Goal: Transaction & Acquisition: Purchase product/service

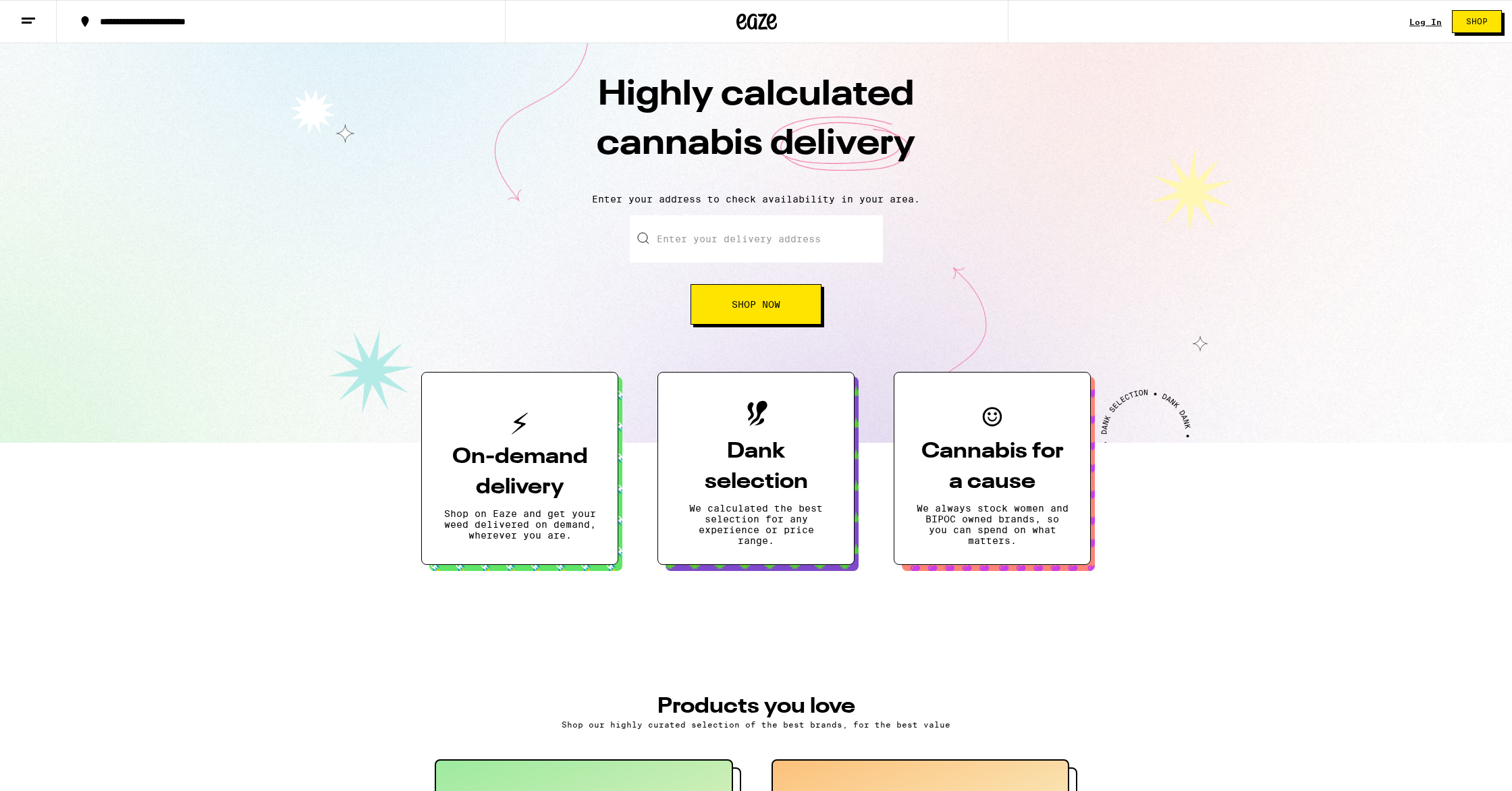
click at [702, 258] on input "Enter your delivery address" at bounding box center [756, 238] width 253 height 47
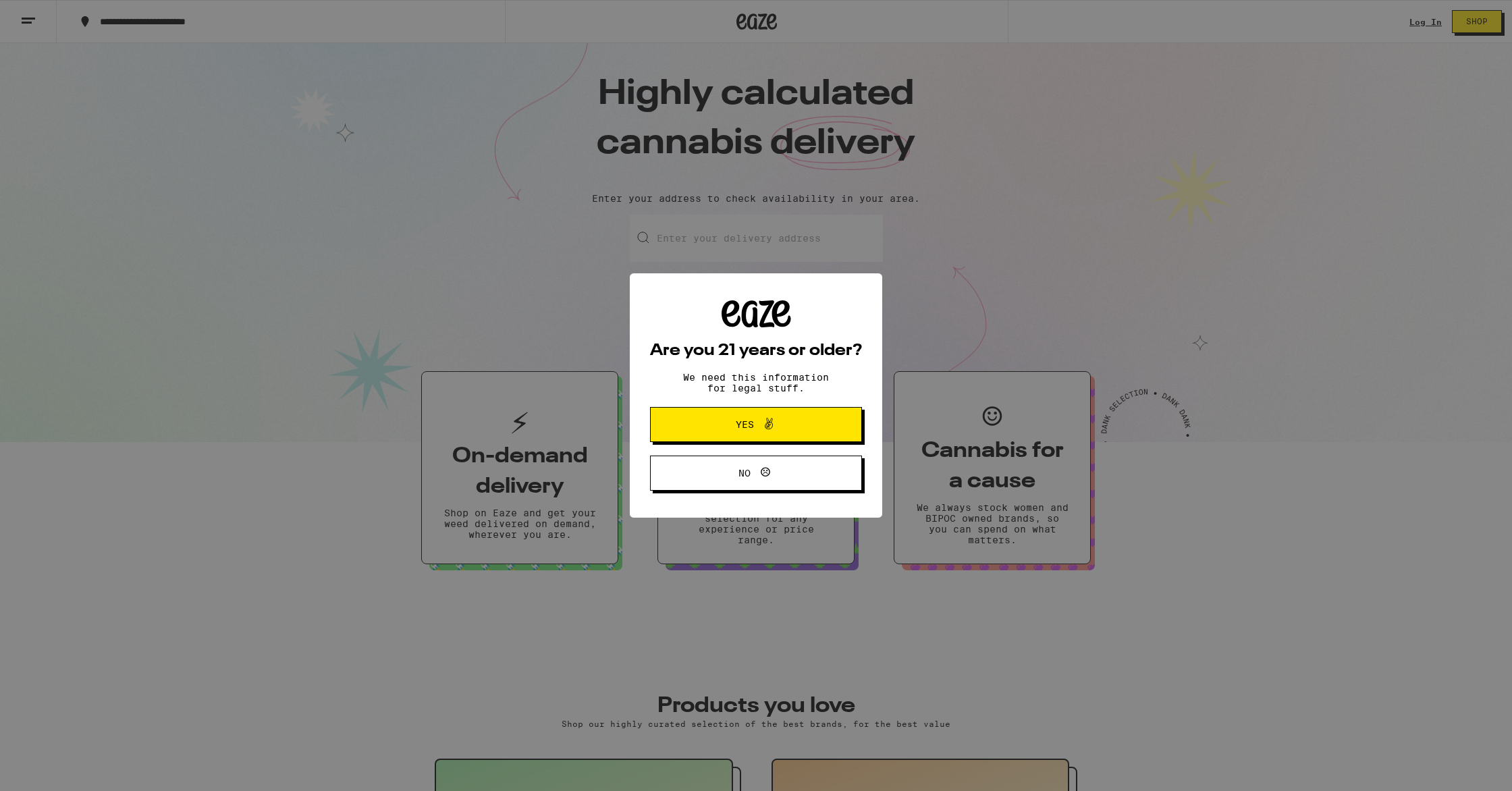
drag, startPoint x: 788, startPoint y: 433, endPoint x: 777, endPoint y: 396, distance: 38.6
click at [788, 433] on span "Yes" at bounding box center [756, 424] width 102 height 17
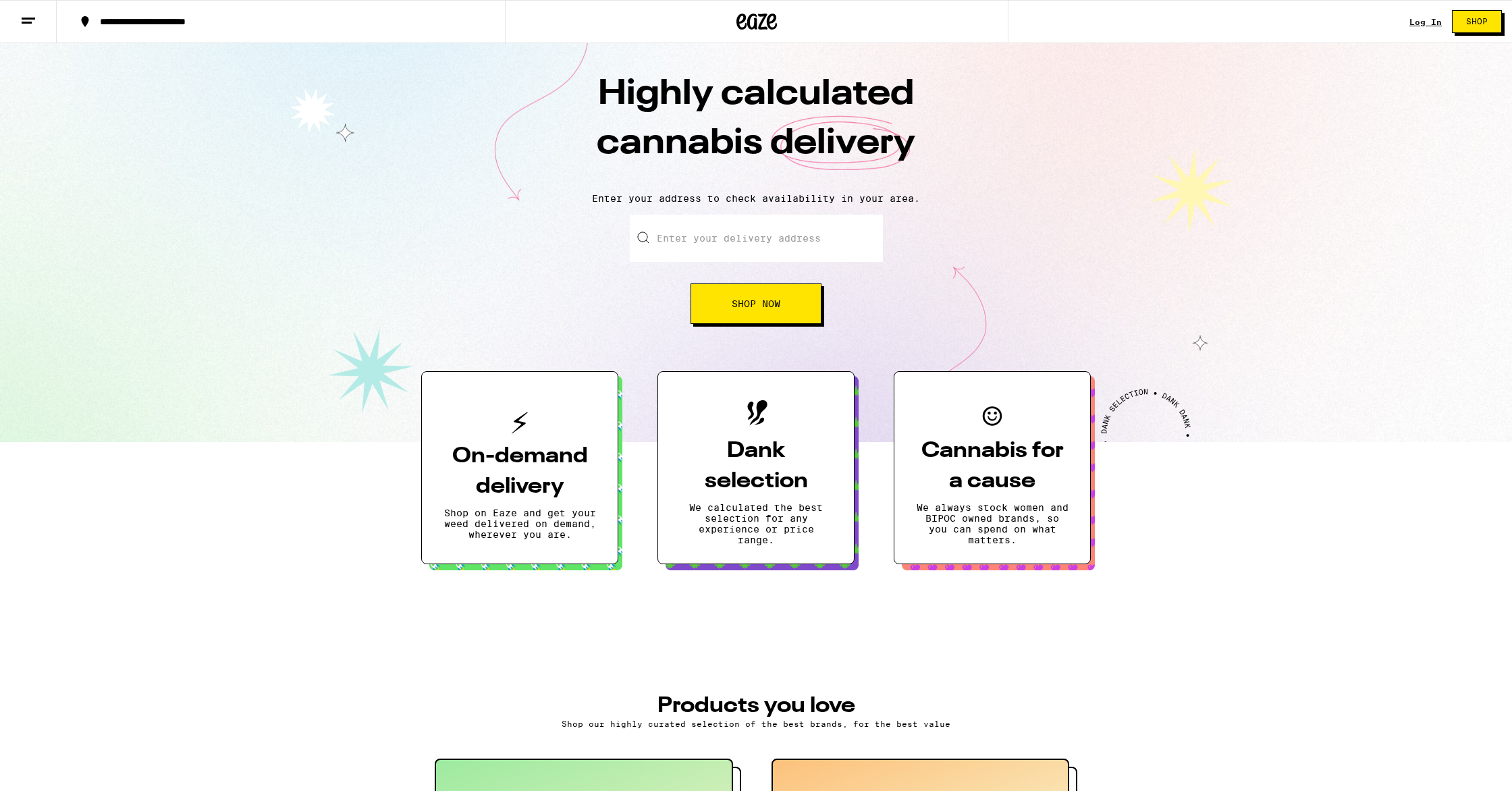
click at [717, 235] on input "Enter your delivery address" at bounding box center [756, 237] width 253 height 47
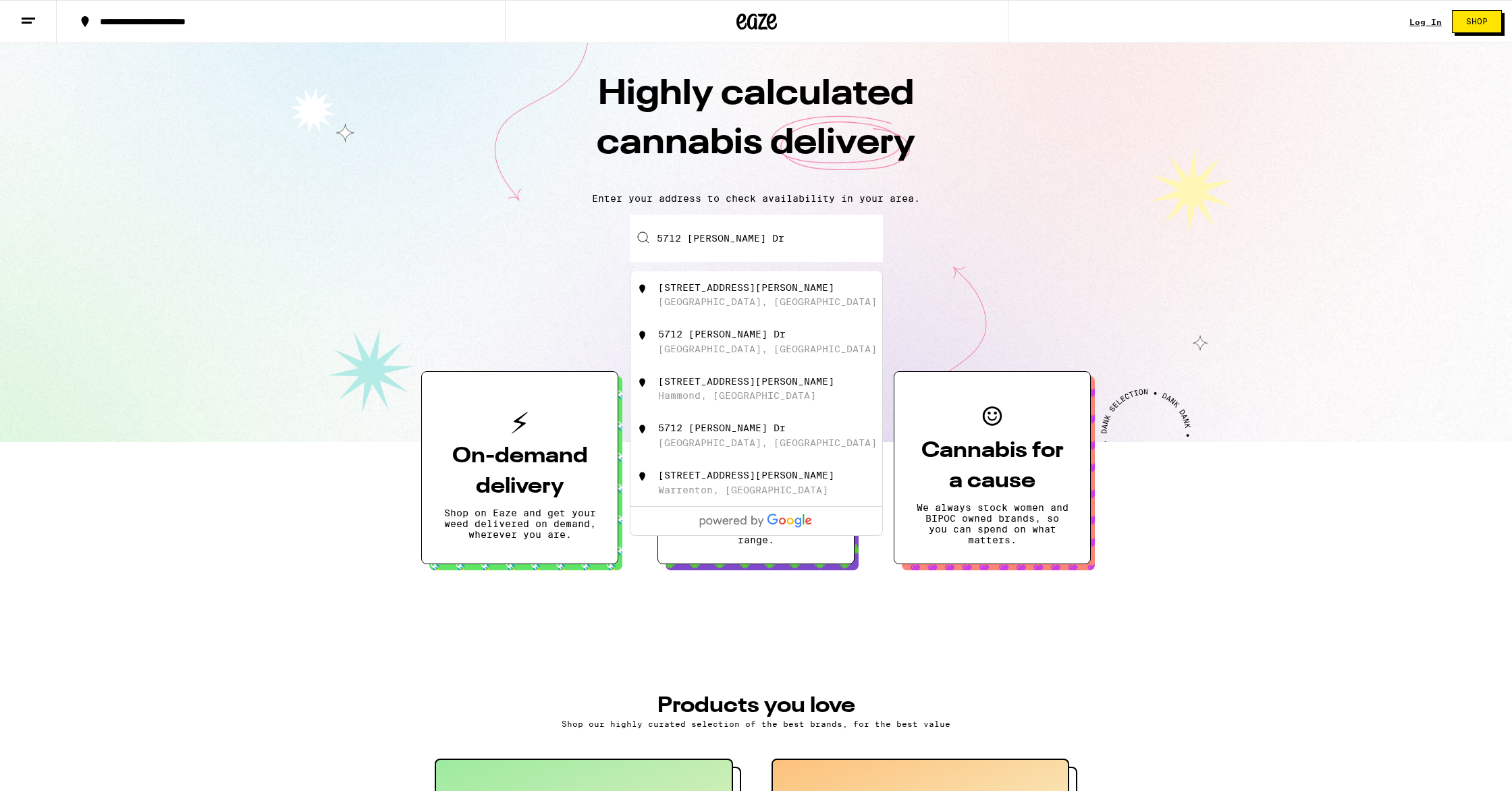
click at [751, 300] on div "[STREET_ADDRESS][PERSON_NAME]" at bounding box center [778, 294] width 241 height 26
type input "[STREET_ADDRESS][PERSON_NAME]"
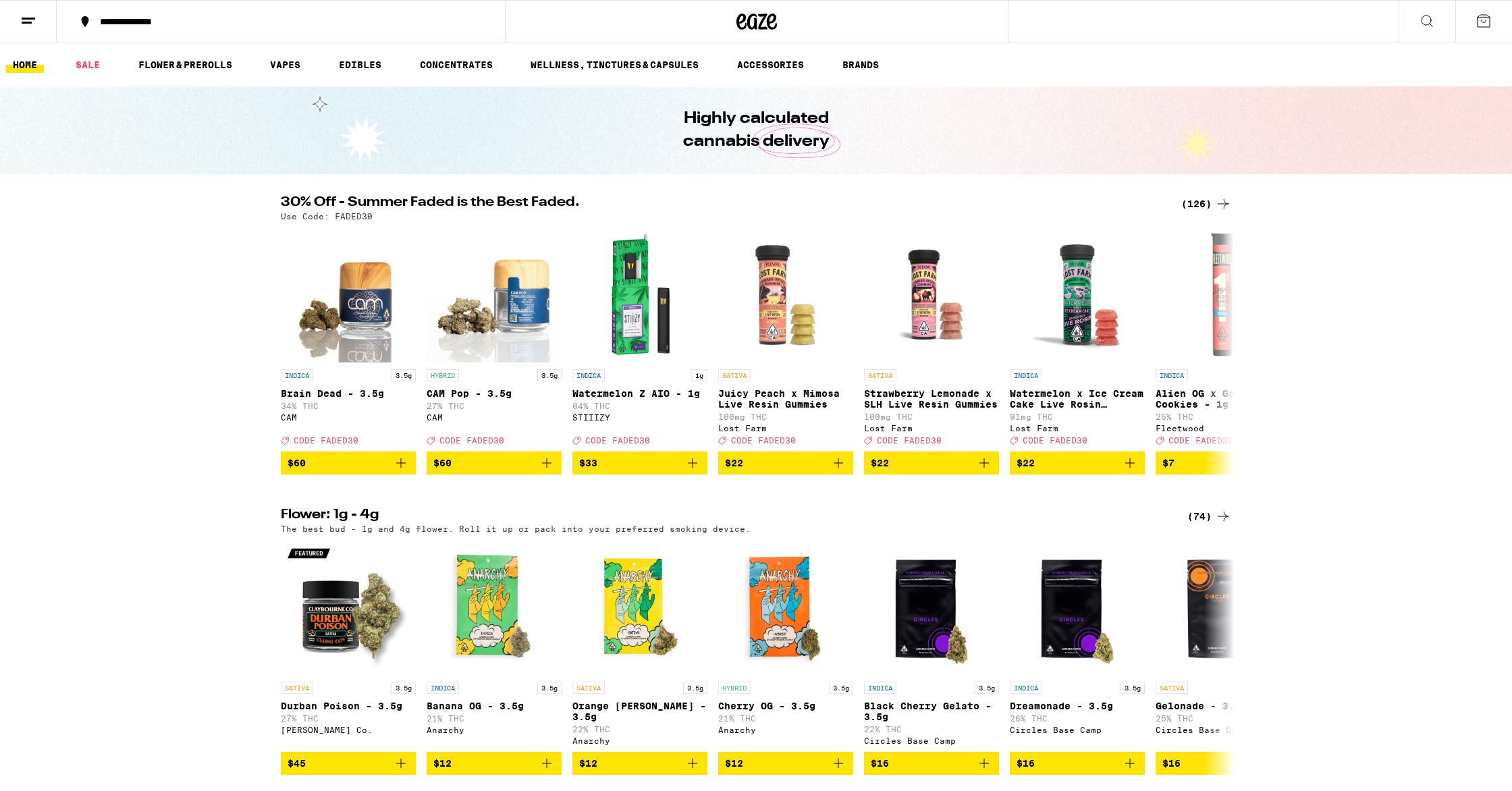
scroll to position [3, 0]
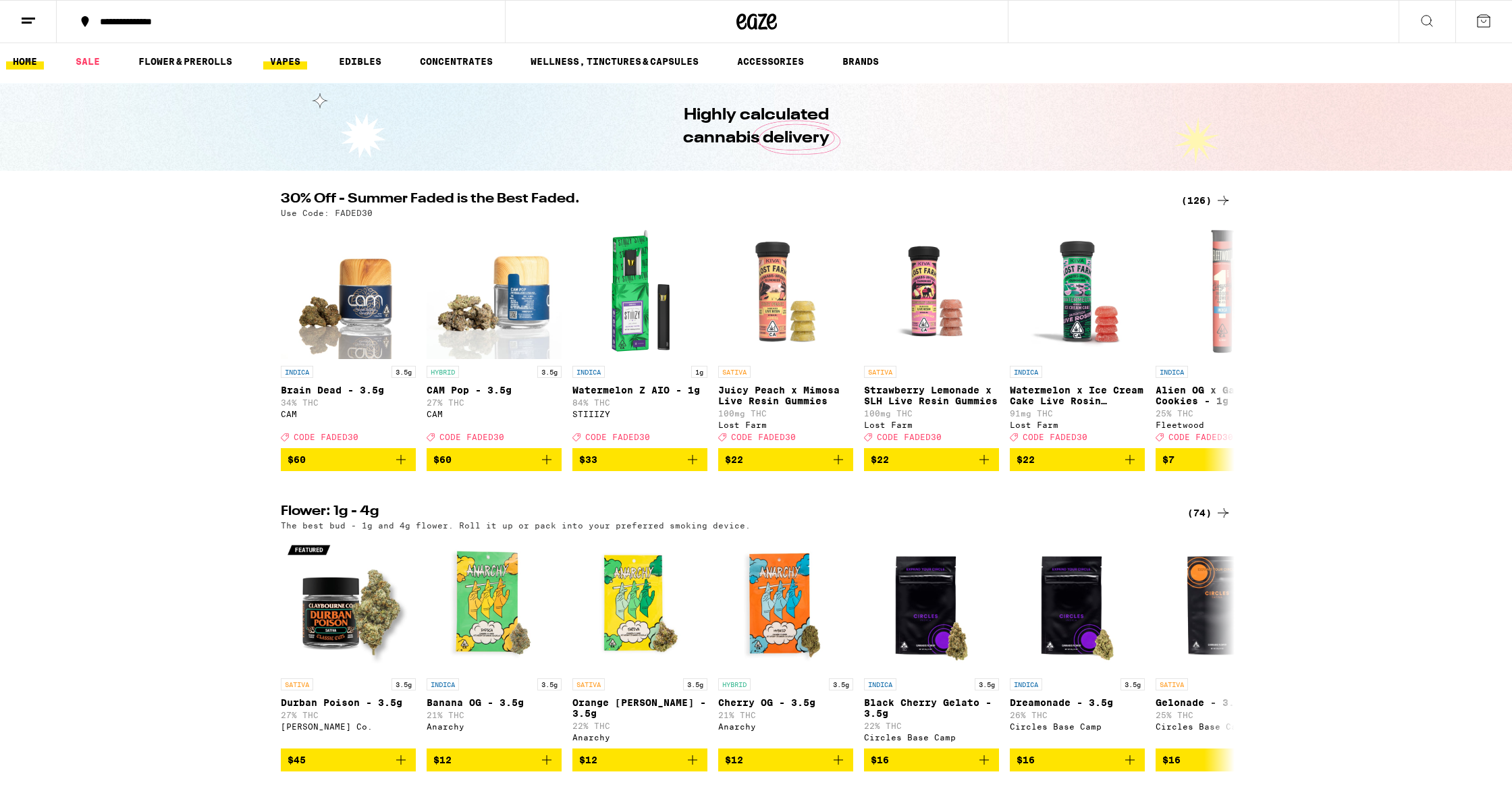
click at [287, 63] on link "VAPES" at bounding box center [284, 62] width 44 height 16
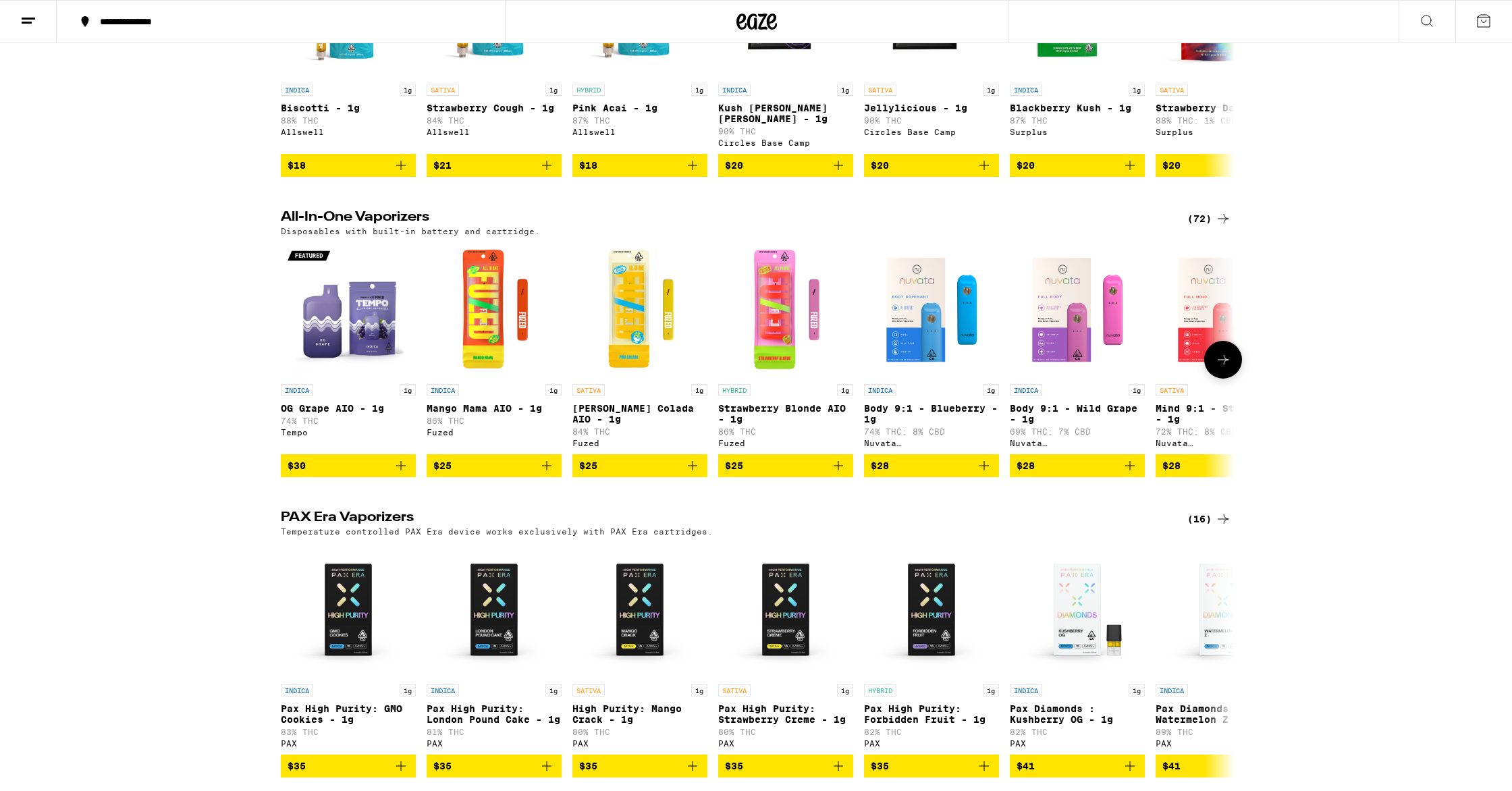
scroll to position [592, 0]
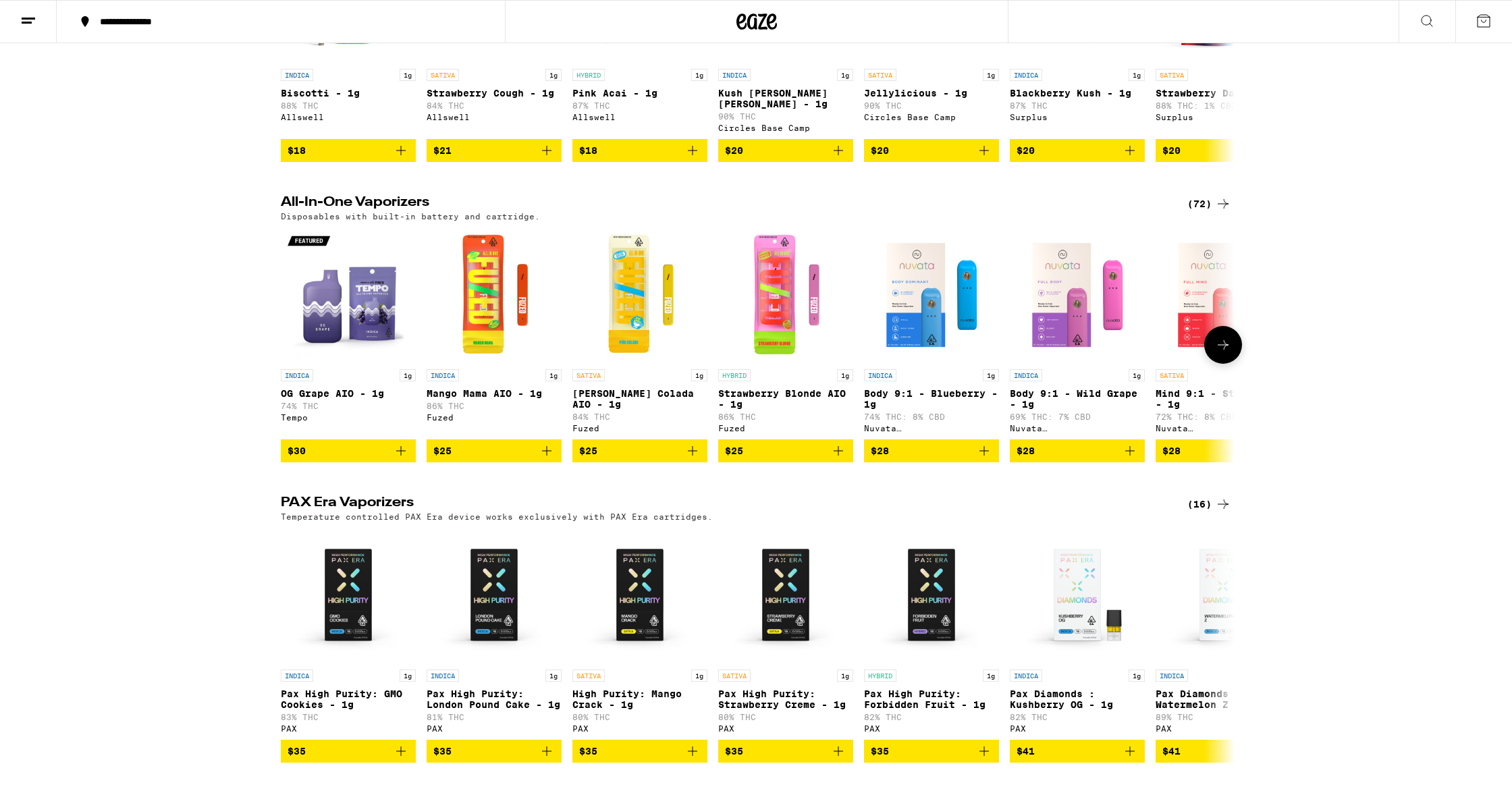
click at [1233, 348] on button at bounding box center [1223, 345] width 38 height 38
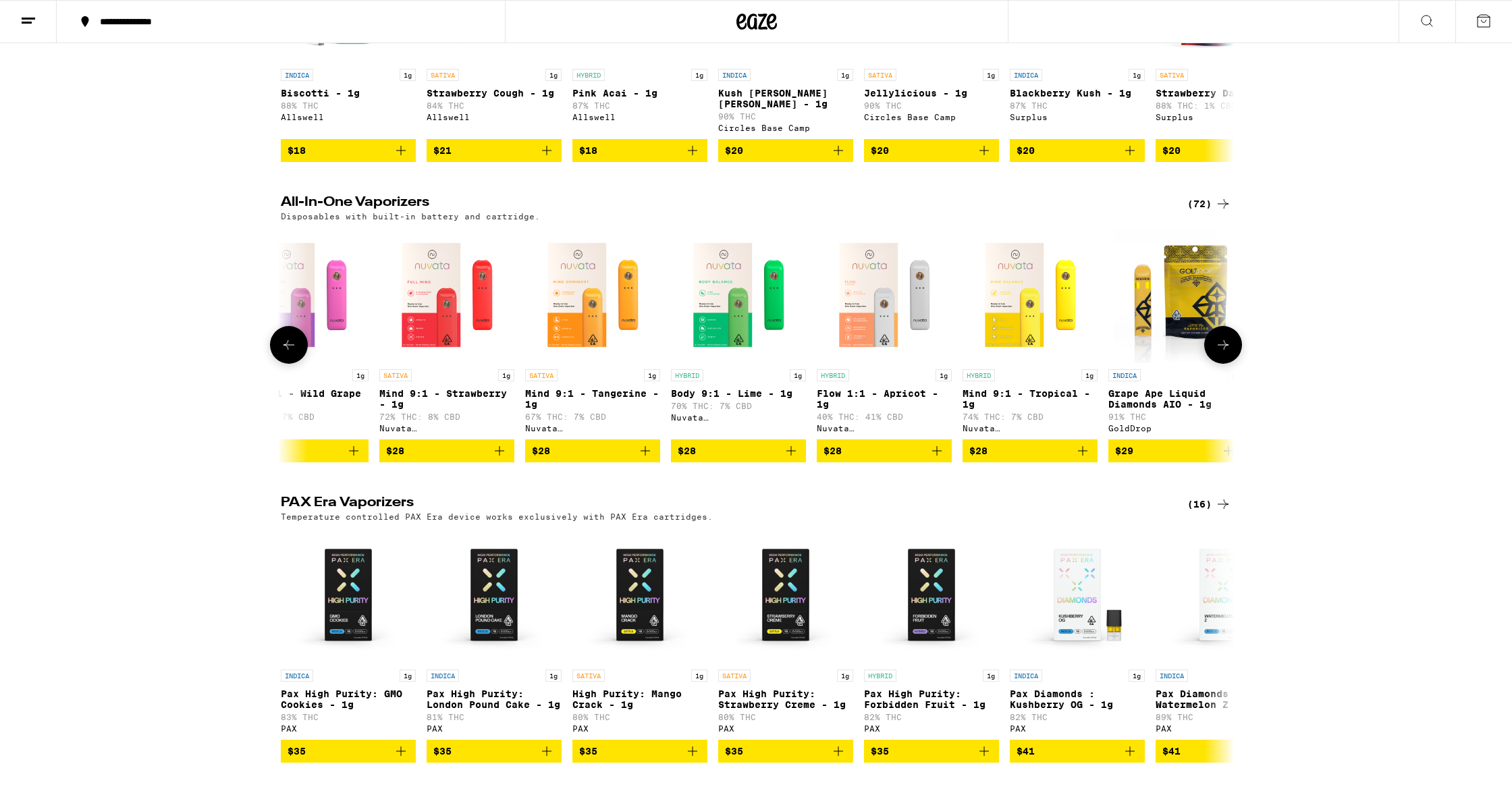
scroll to position [0, 803]
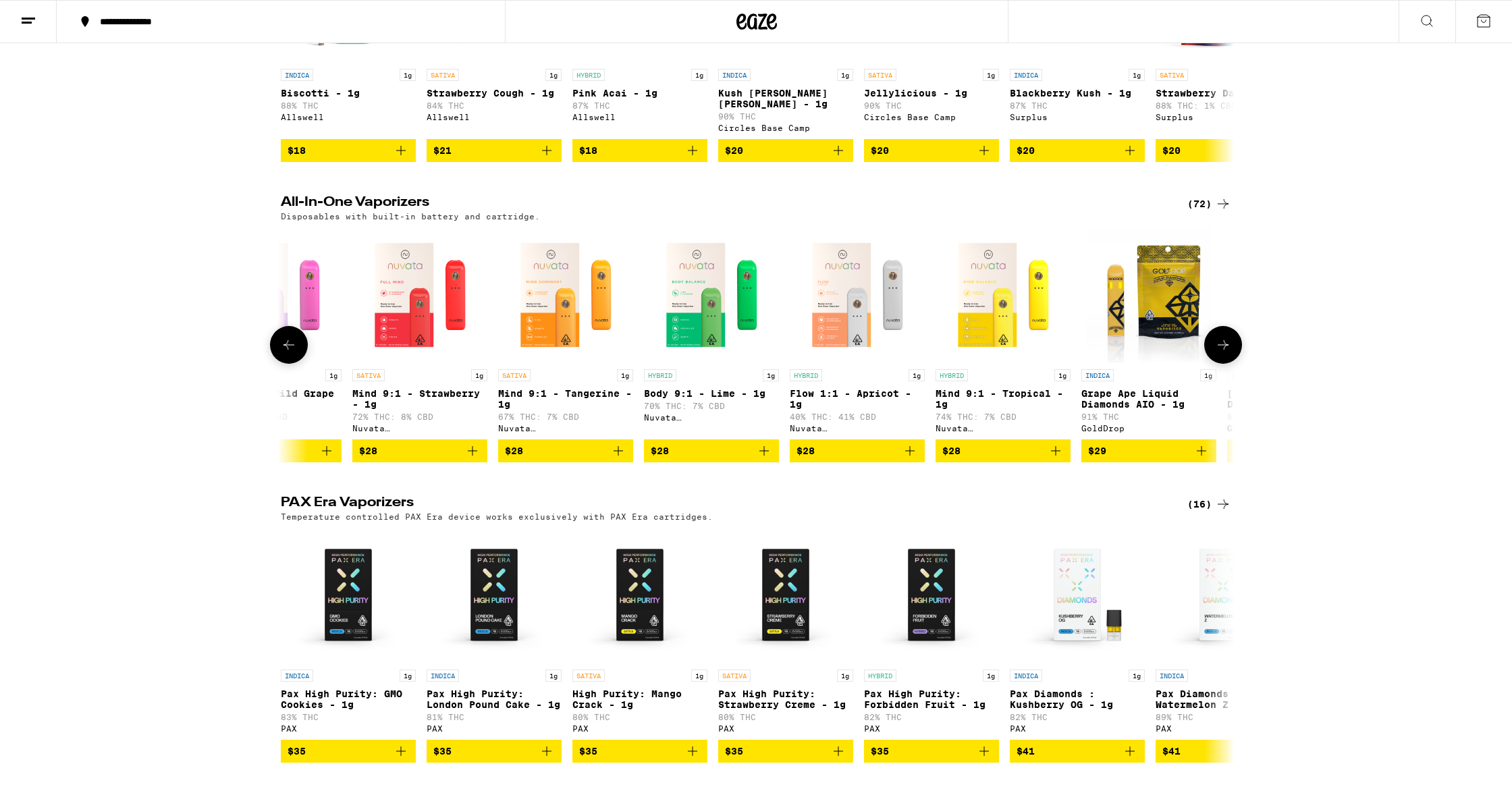
click at [1233, 348] on button at bounding box center [1223, 345] width 38 height 38
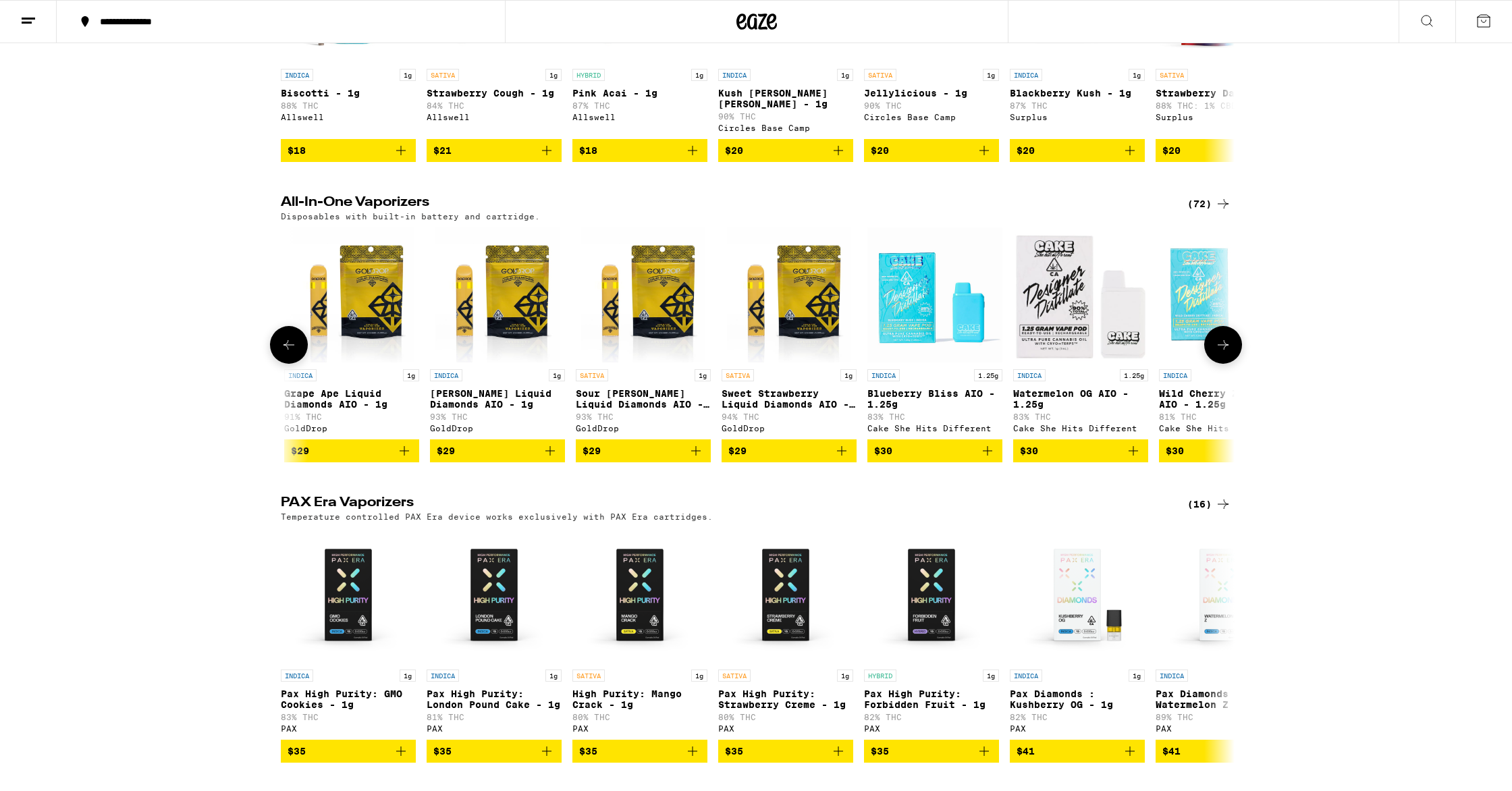
scroll to position [0, 1607]
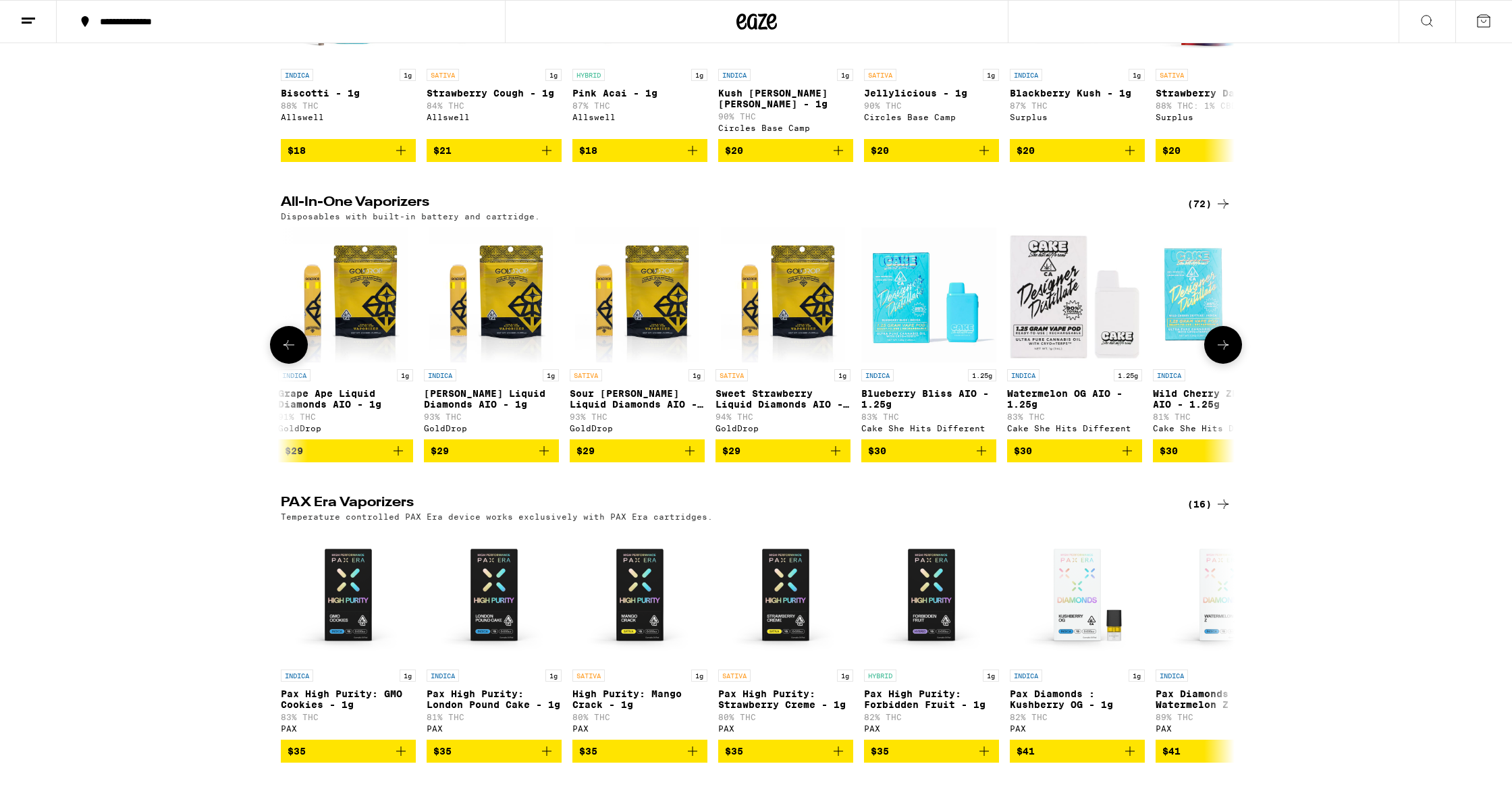
click at [1233, 348] on button at bounding box center [1223, 345] width 38 height 38
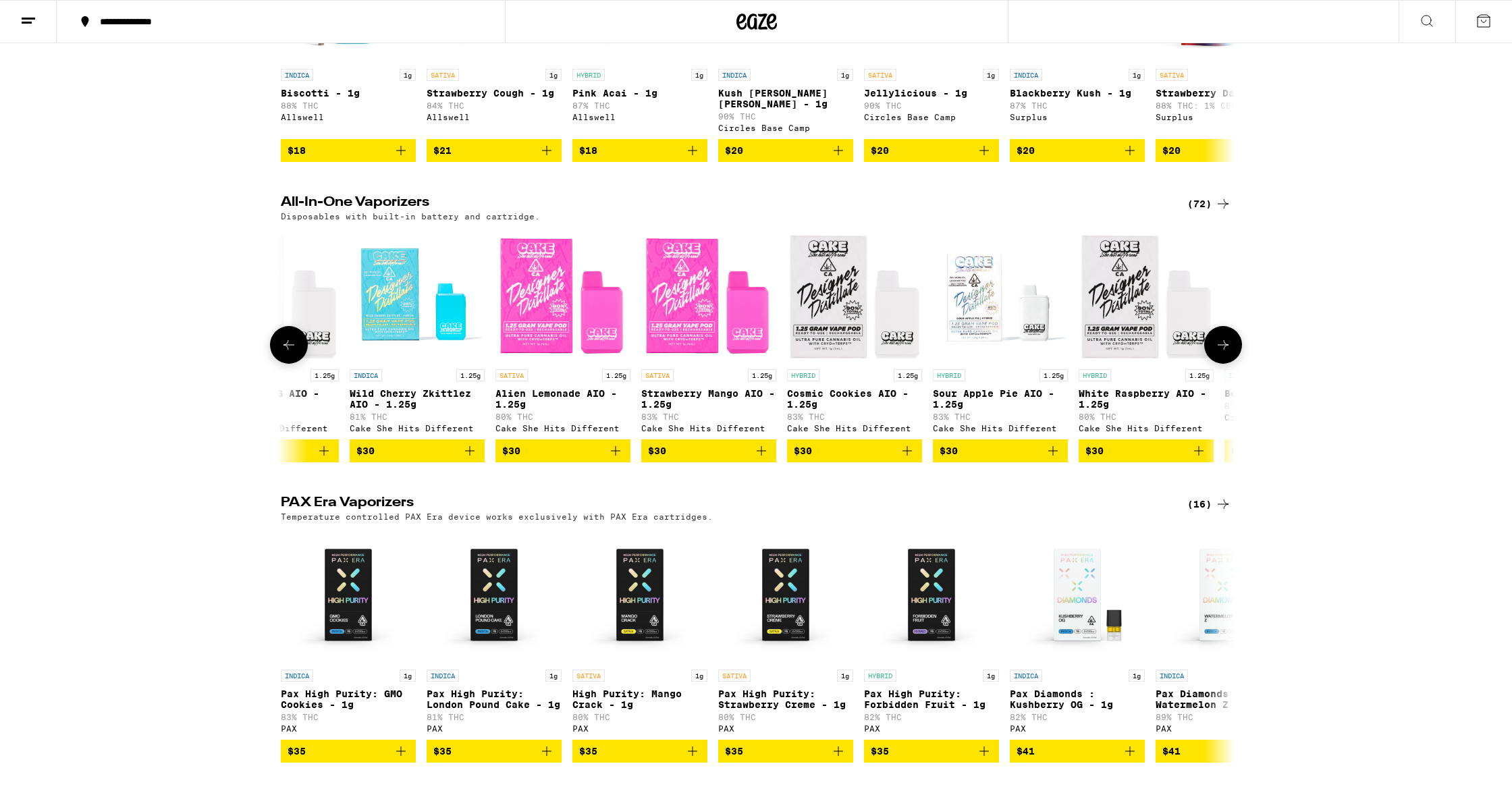
click at [1233, 348] on button at bounding box center [1223, 345] width 38 height 38
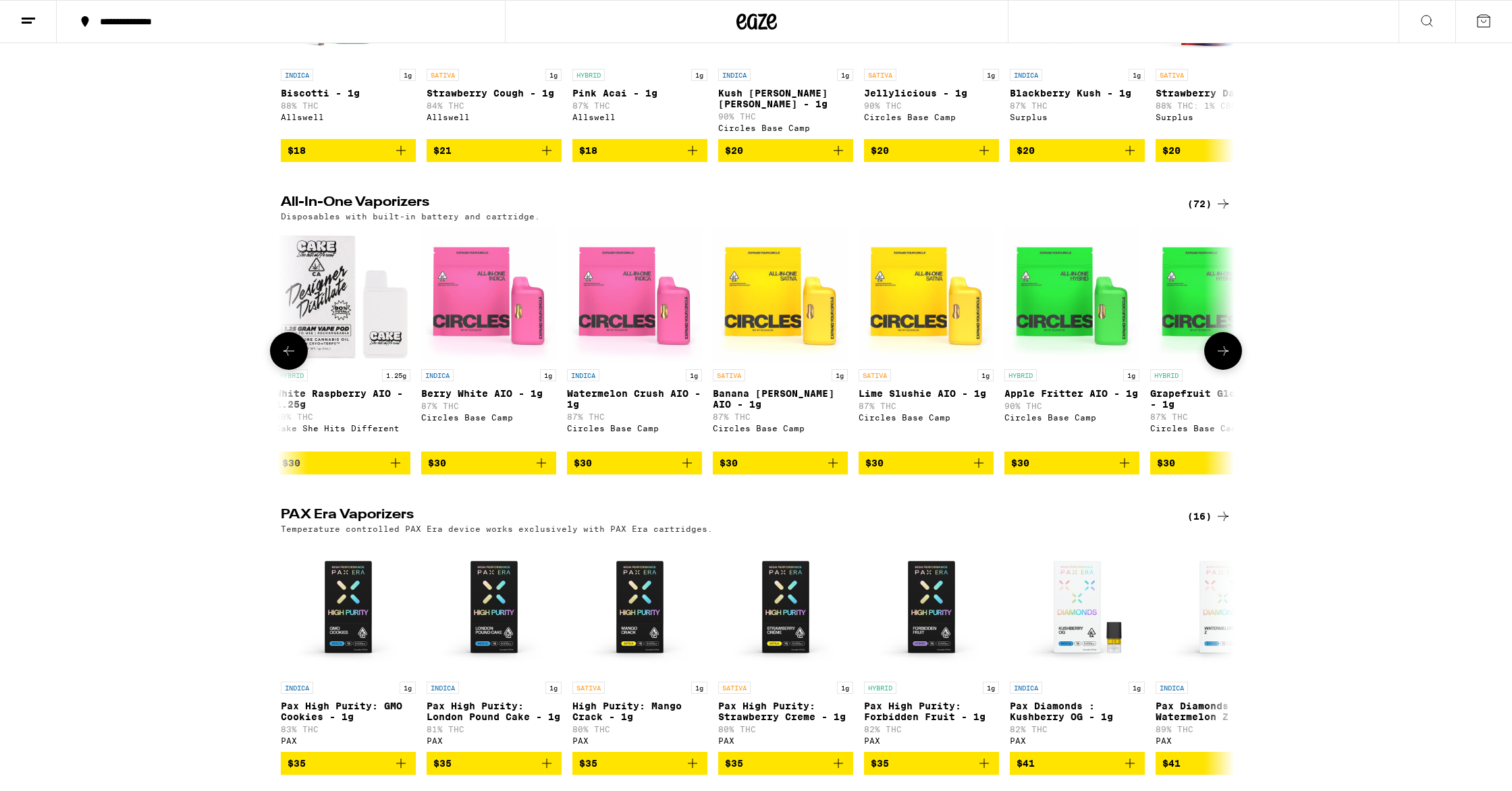
click at [1233, 348] on button at bounding box center [1223, 351] width 38 height 38
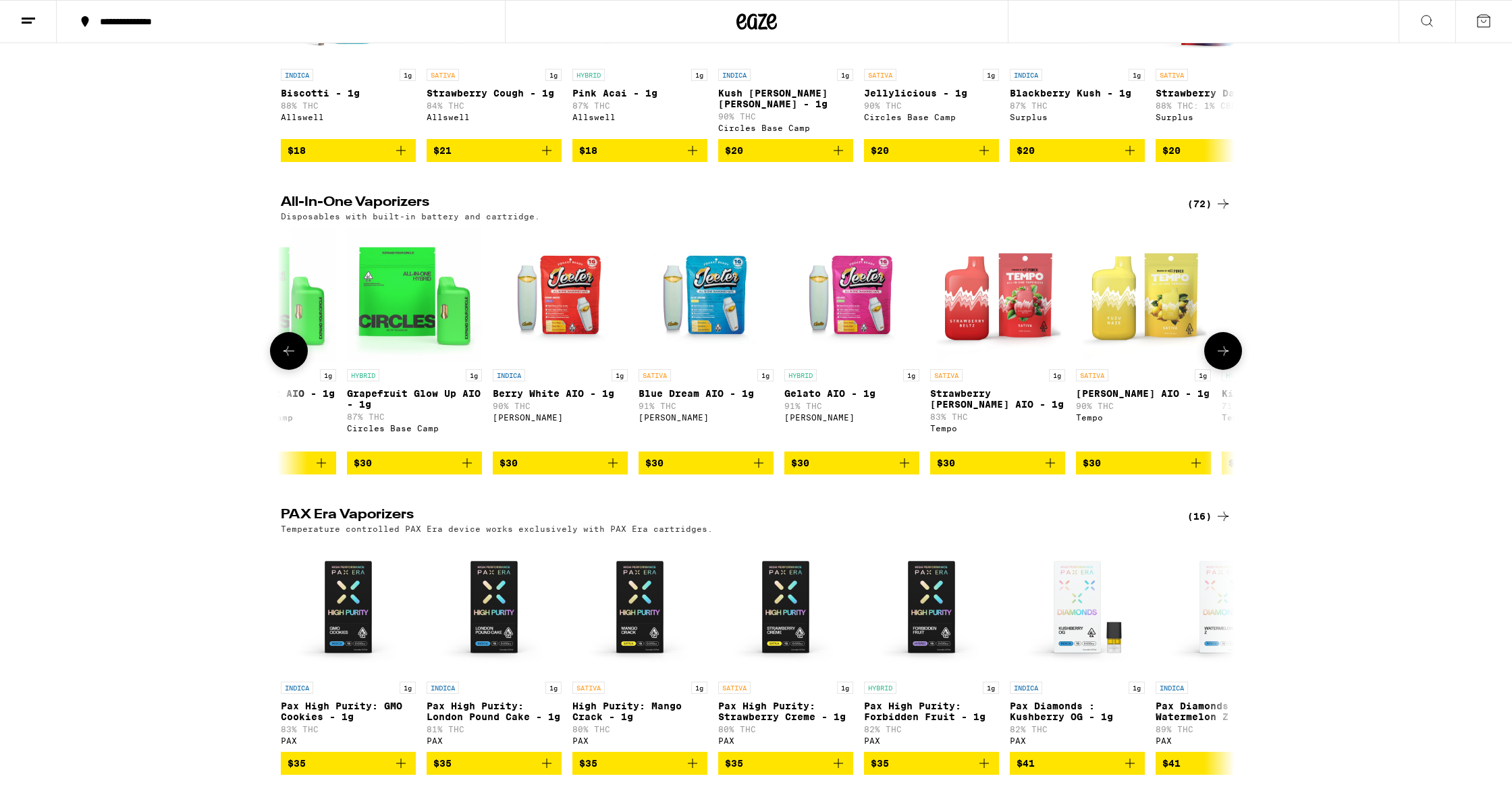
click at [1233, 348] on button at bounding box center [1223, 351] width 38 height 38
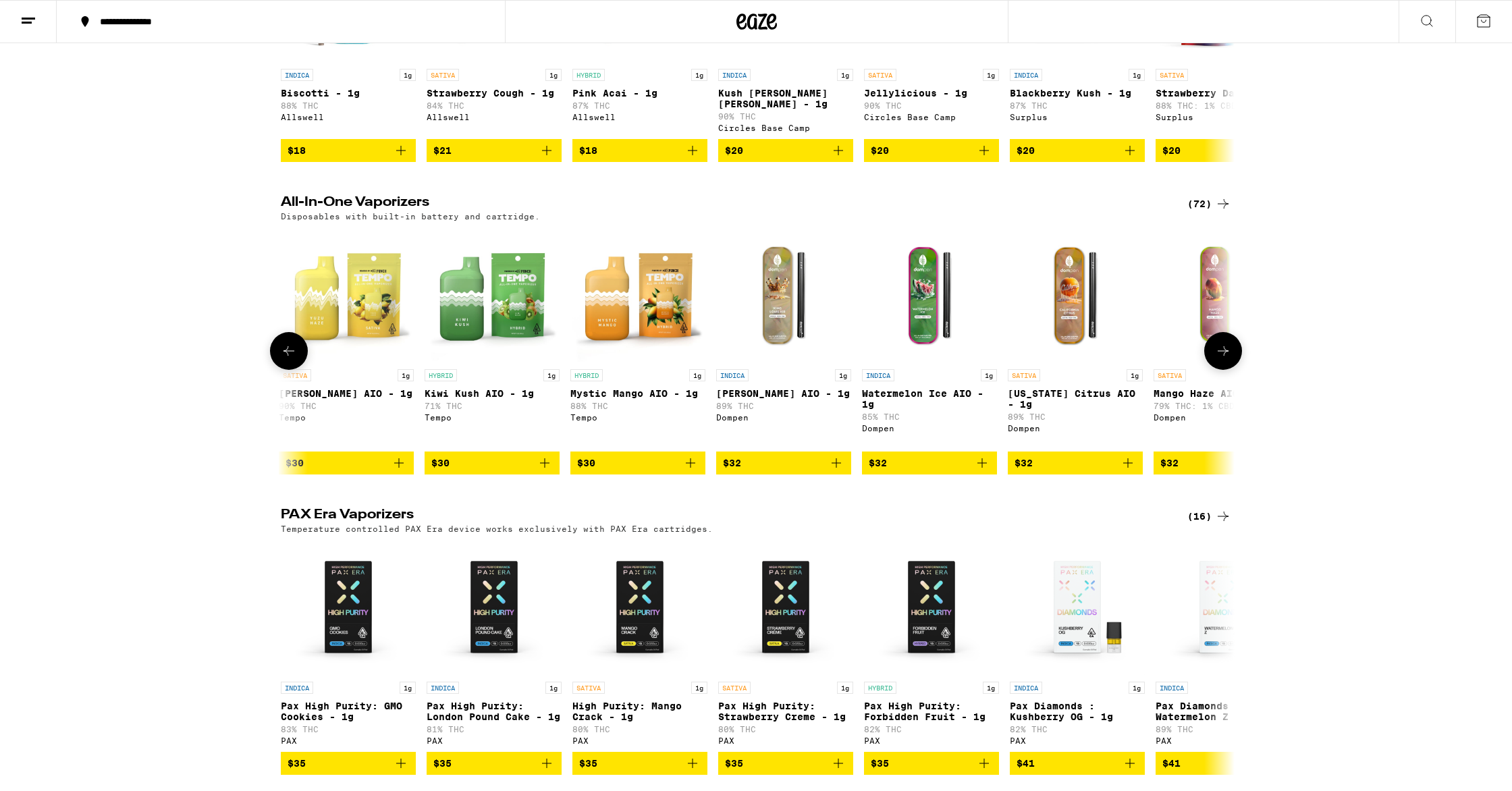
scroll to position [0, 4820]
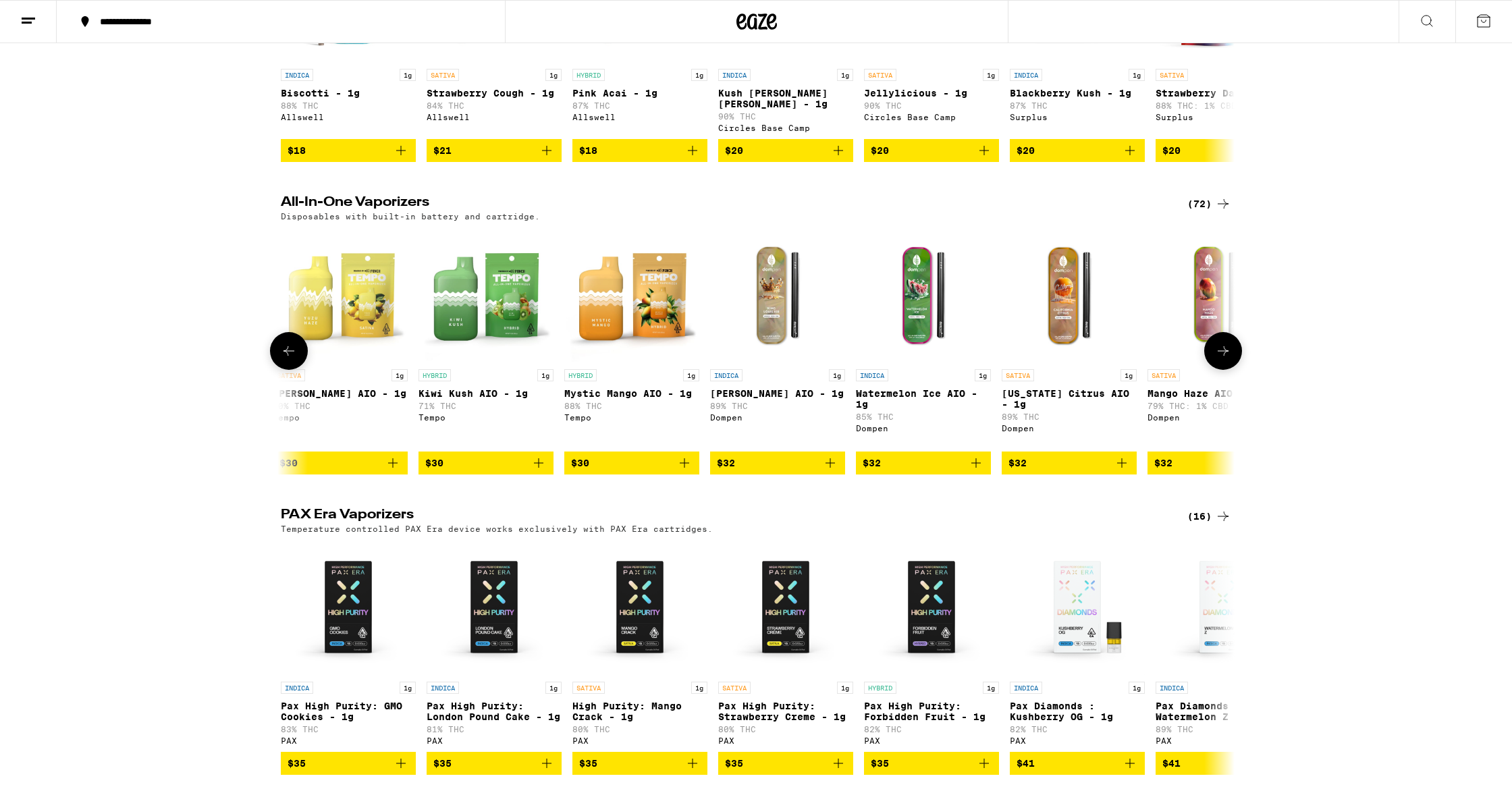
click at [1233, 348] on button at bounding box center [1223, 351] width 38 height 38
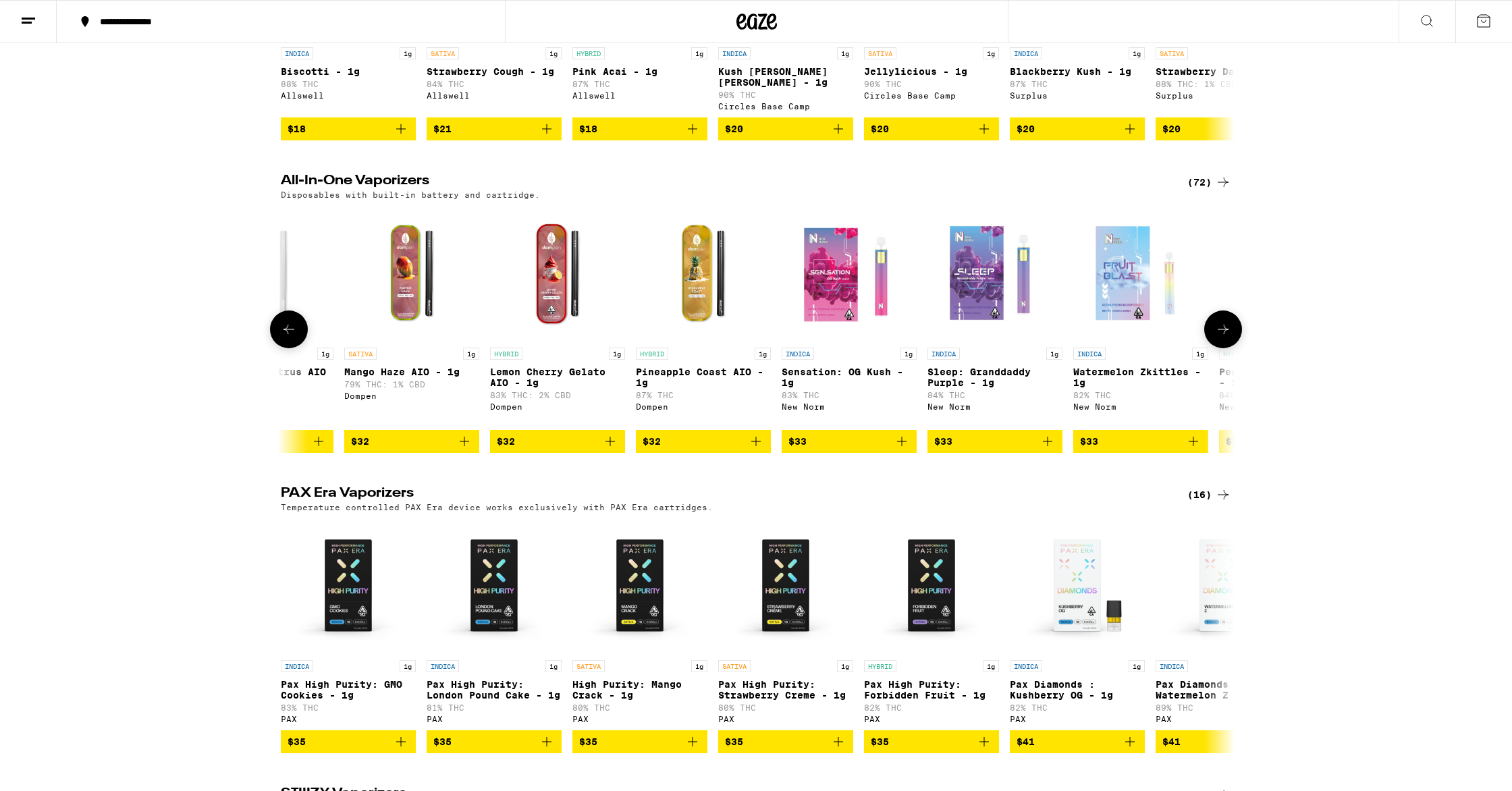
scroll to position [631, 0]
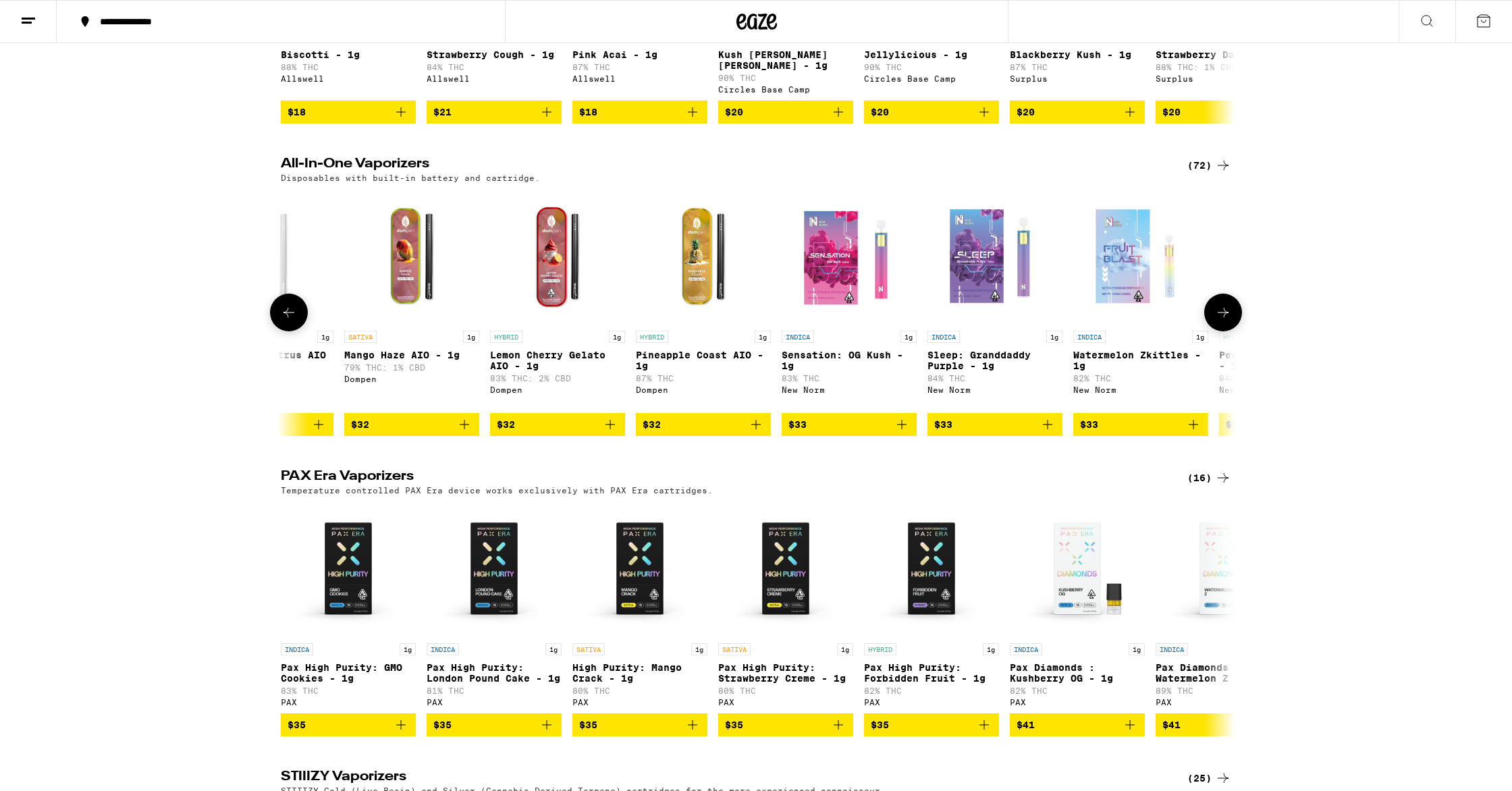
click at [1214, 326] on button at bounding box center [1223, 312] width 38 height 38
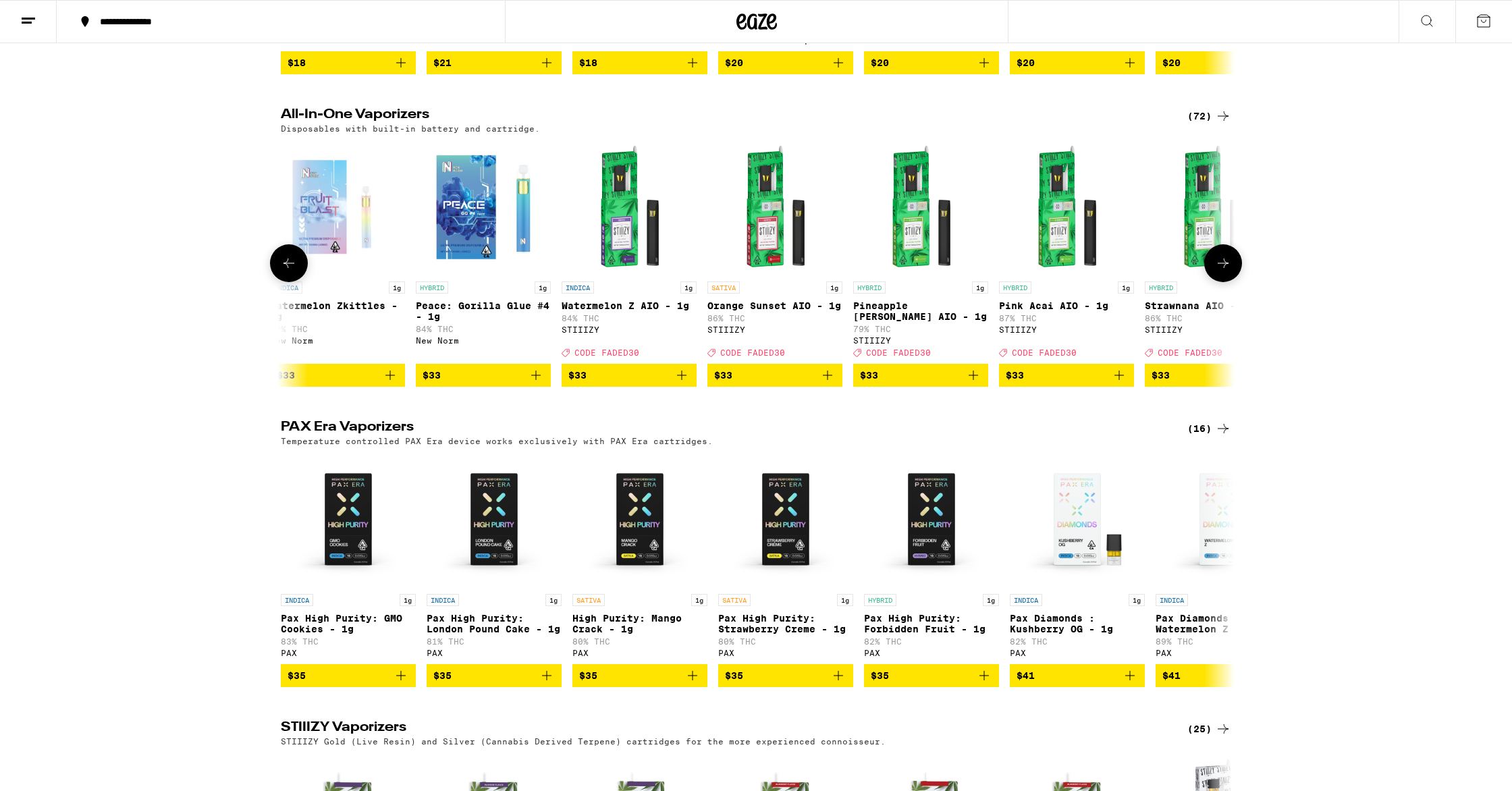
scroll to position [681, 0]
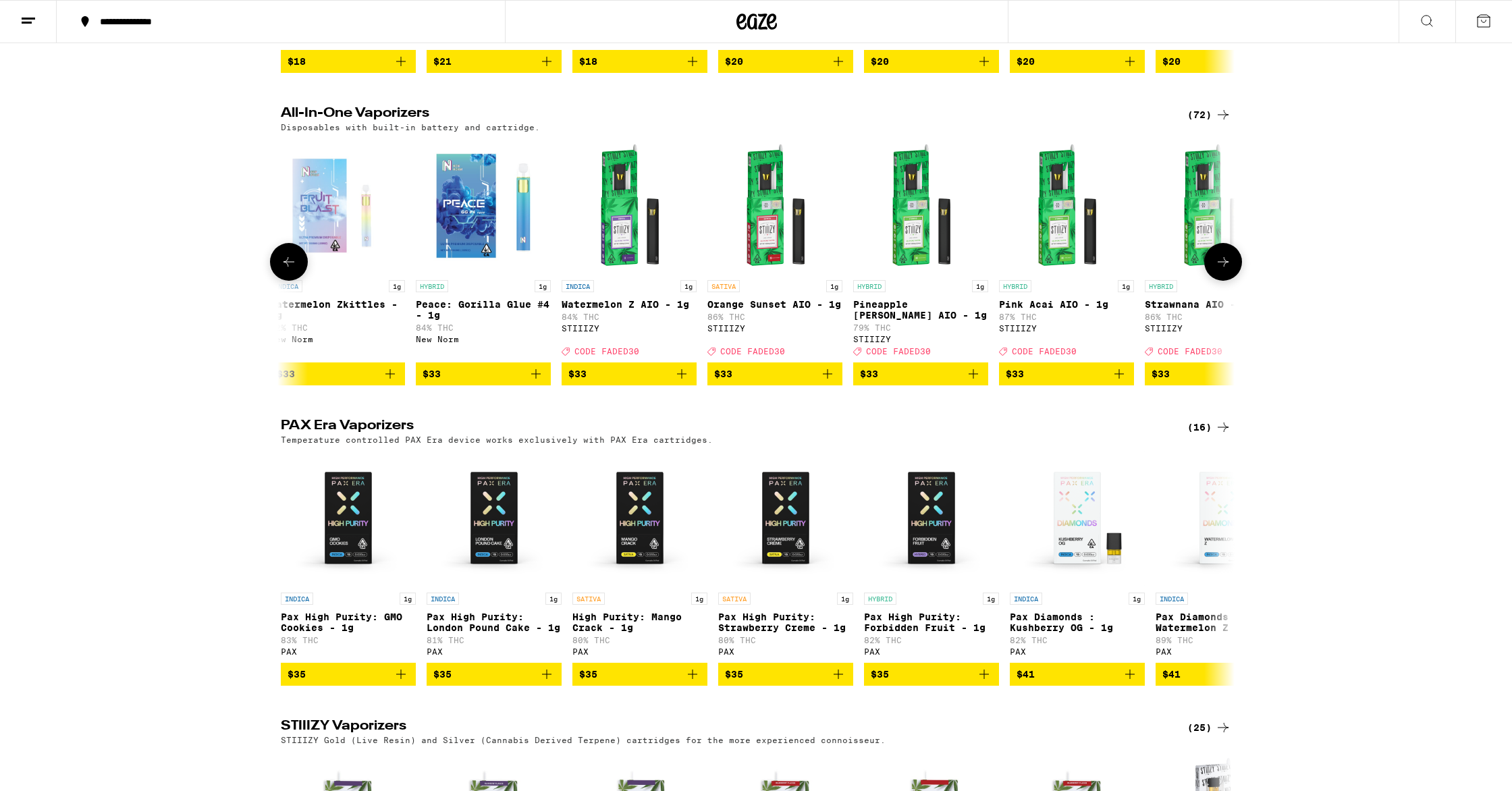
click at [768, 382] on span "$33" at bounding box center [774, 374] width 121 height 16
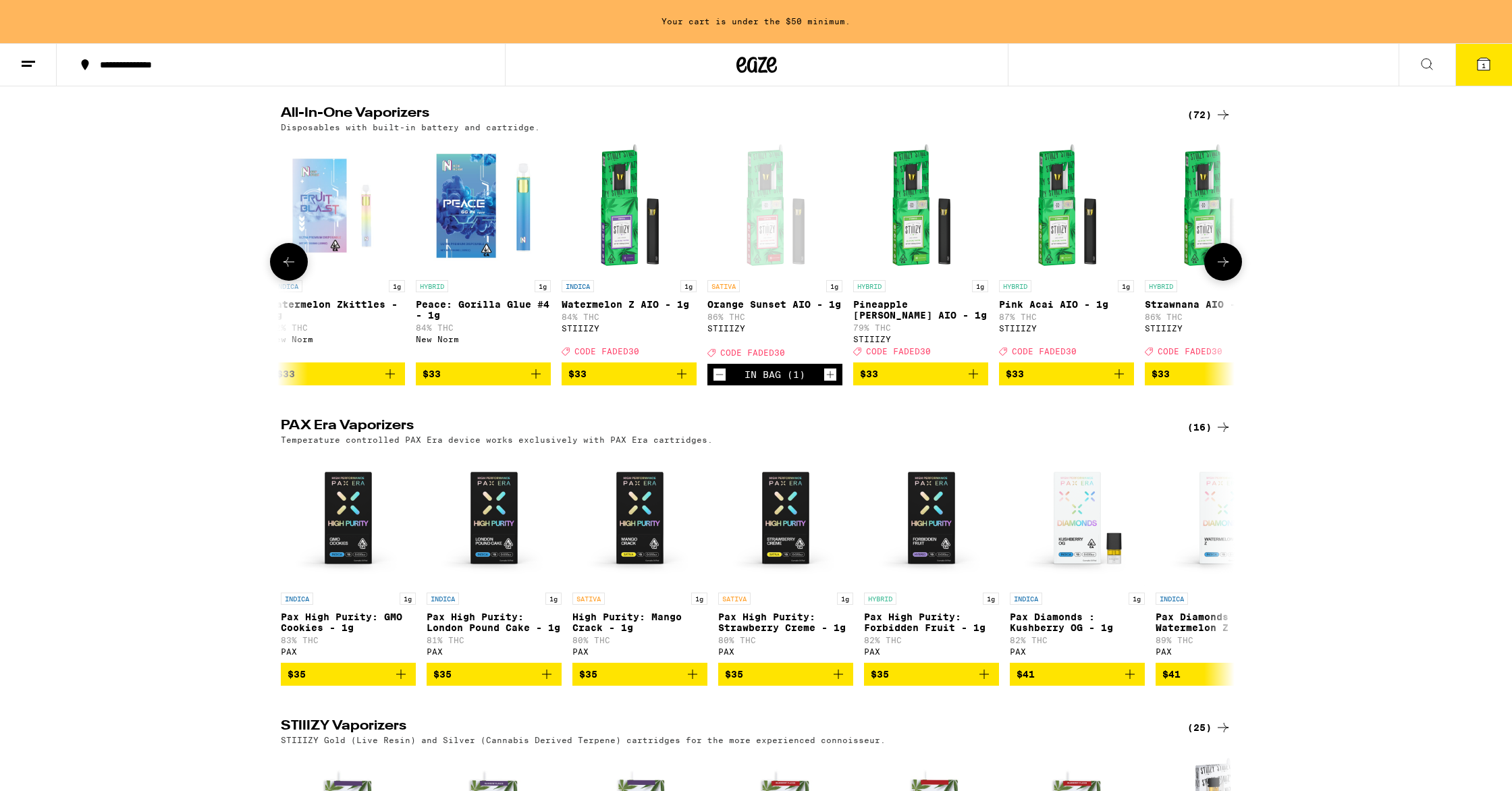
scroll to position [0, 0]
click at [1480, 69] on icon at bounding box center [1484, 63] width 12 height 12
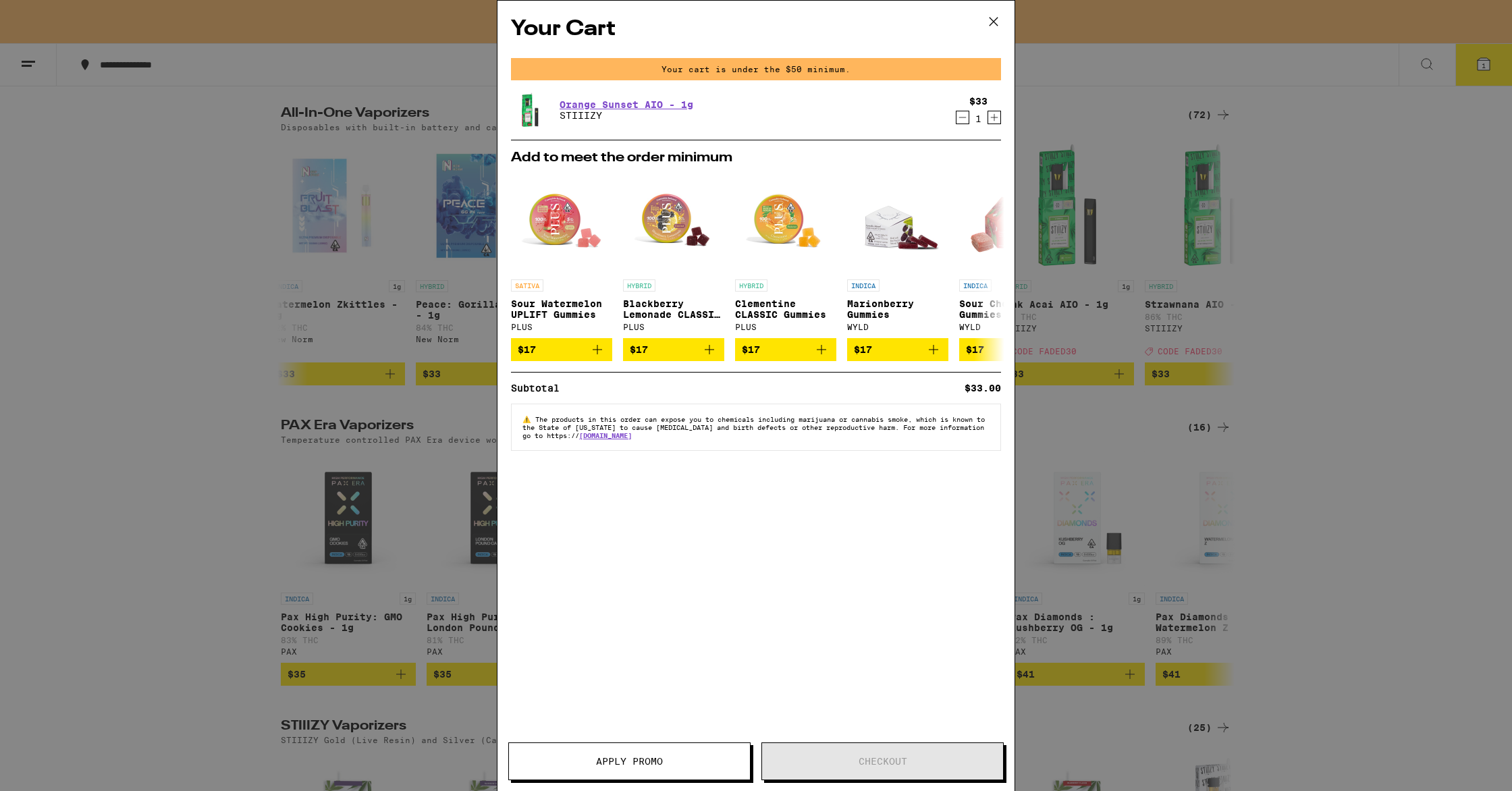
click at [990, 24] on icon at bounding box center [993, 21] width 21 height 21
